Goal: Find contact information: Obtain details needed to contact an individual or organization

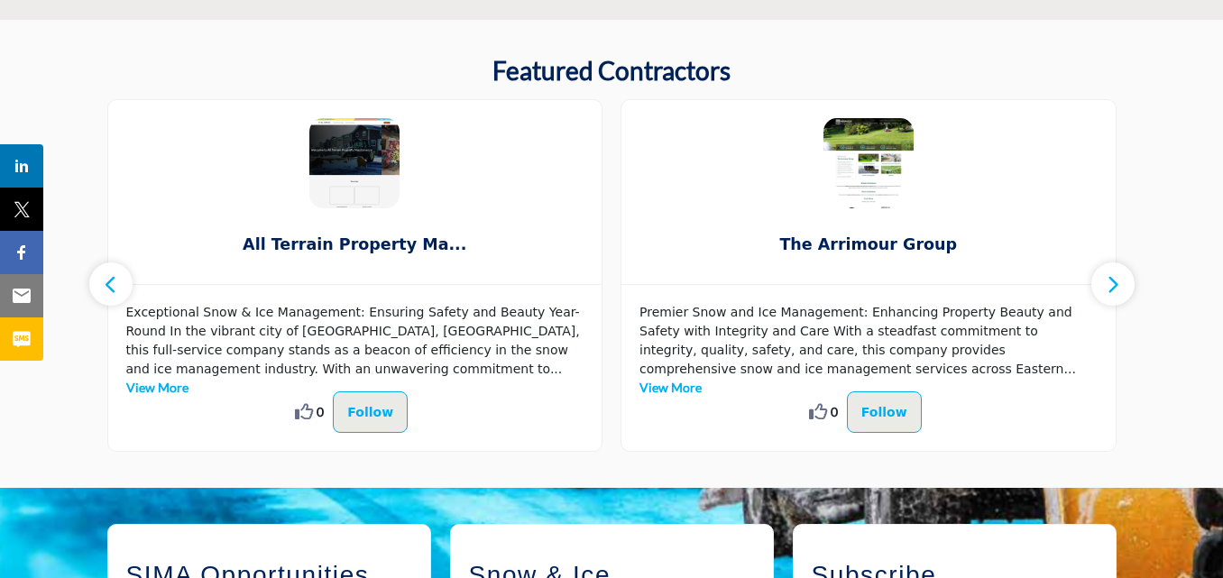
scroll to position [1083, 0]
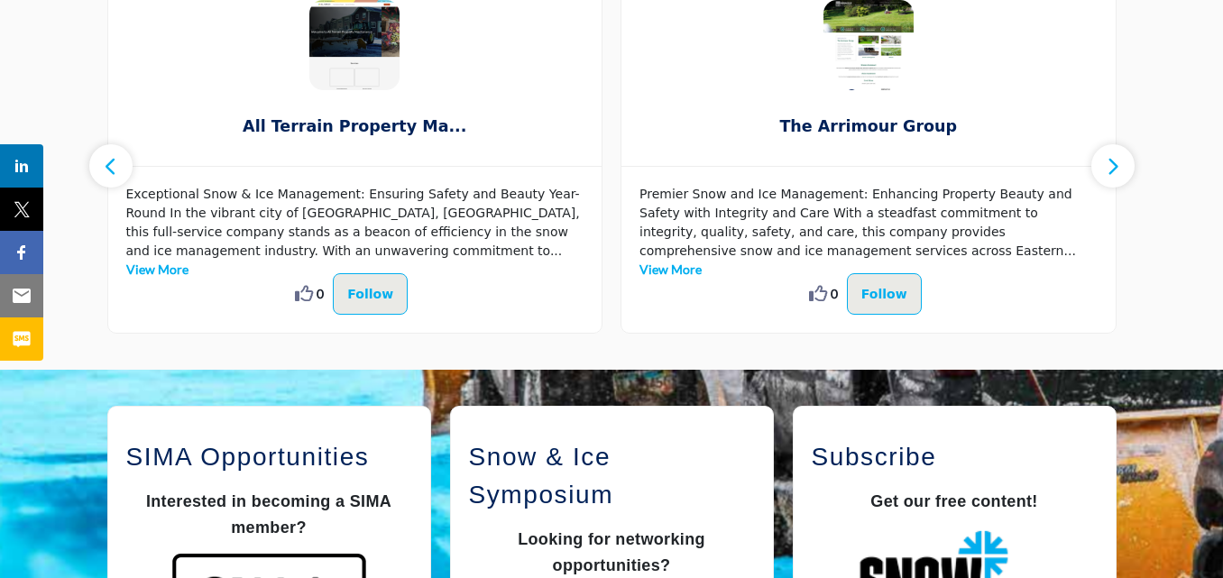
click at [702, 262] on link "View More" at bounding box center [671, 269] width 62 height 15
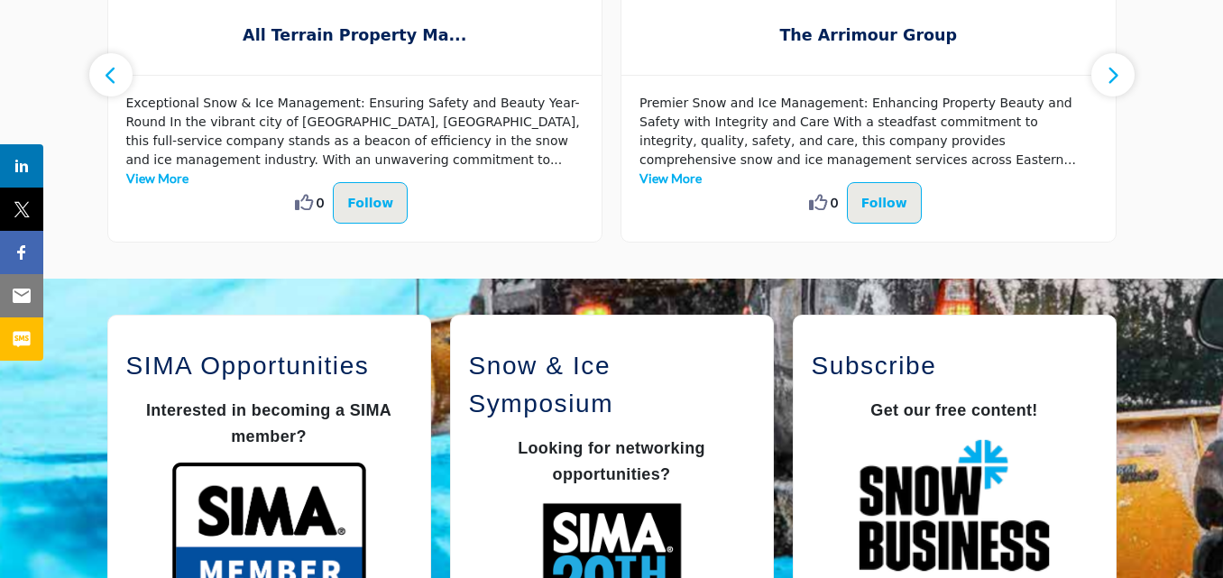
scroll to position [1173, 0]
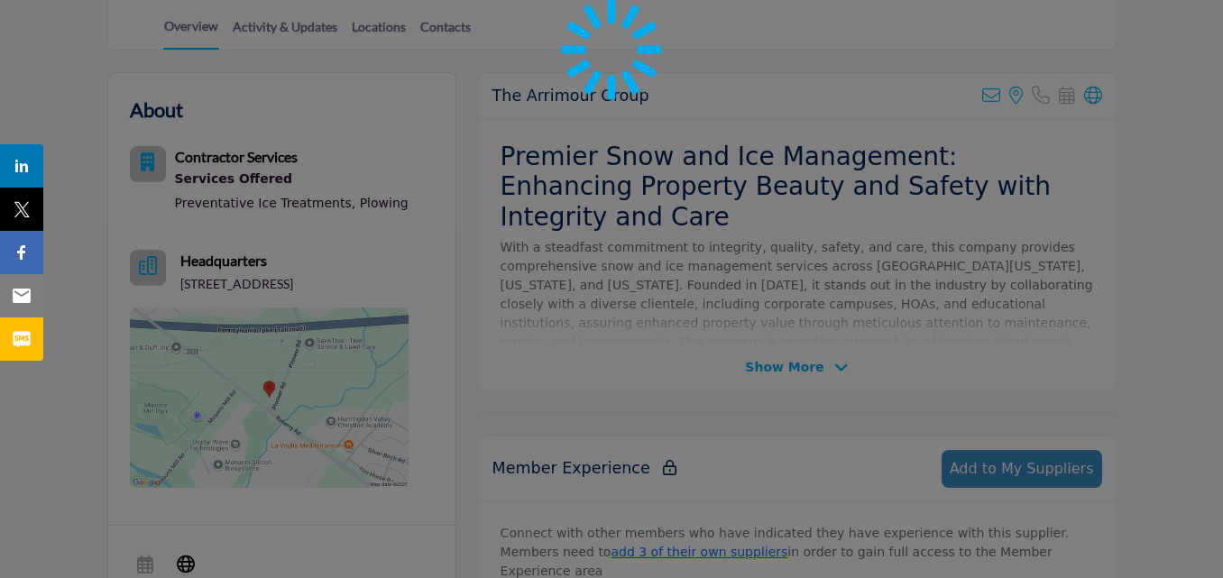
scroll to position [361, 0]
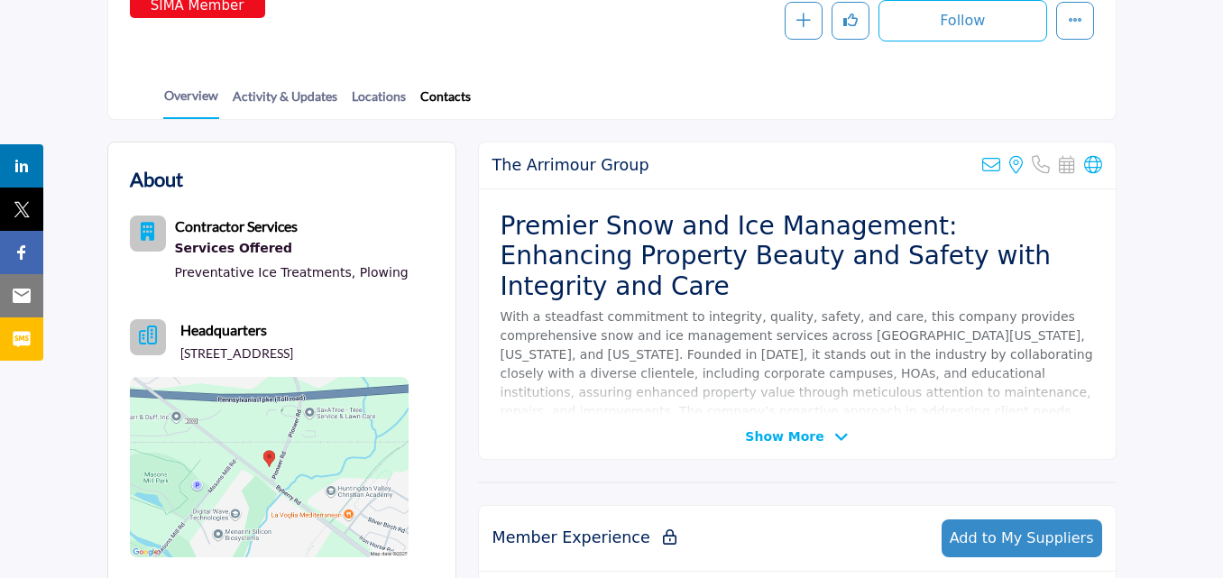
click at [451, 106] on link "Contacts" at bounding box center [446, 103] width 52 height 32
